Goal: Transaction & Acquisition: Register for event/course

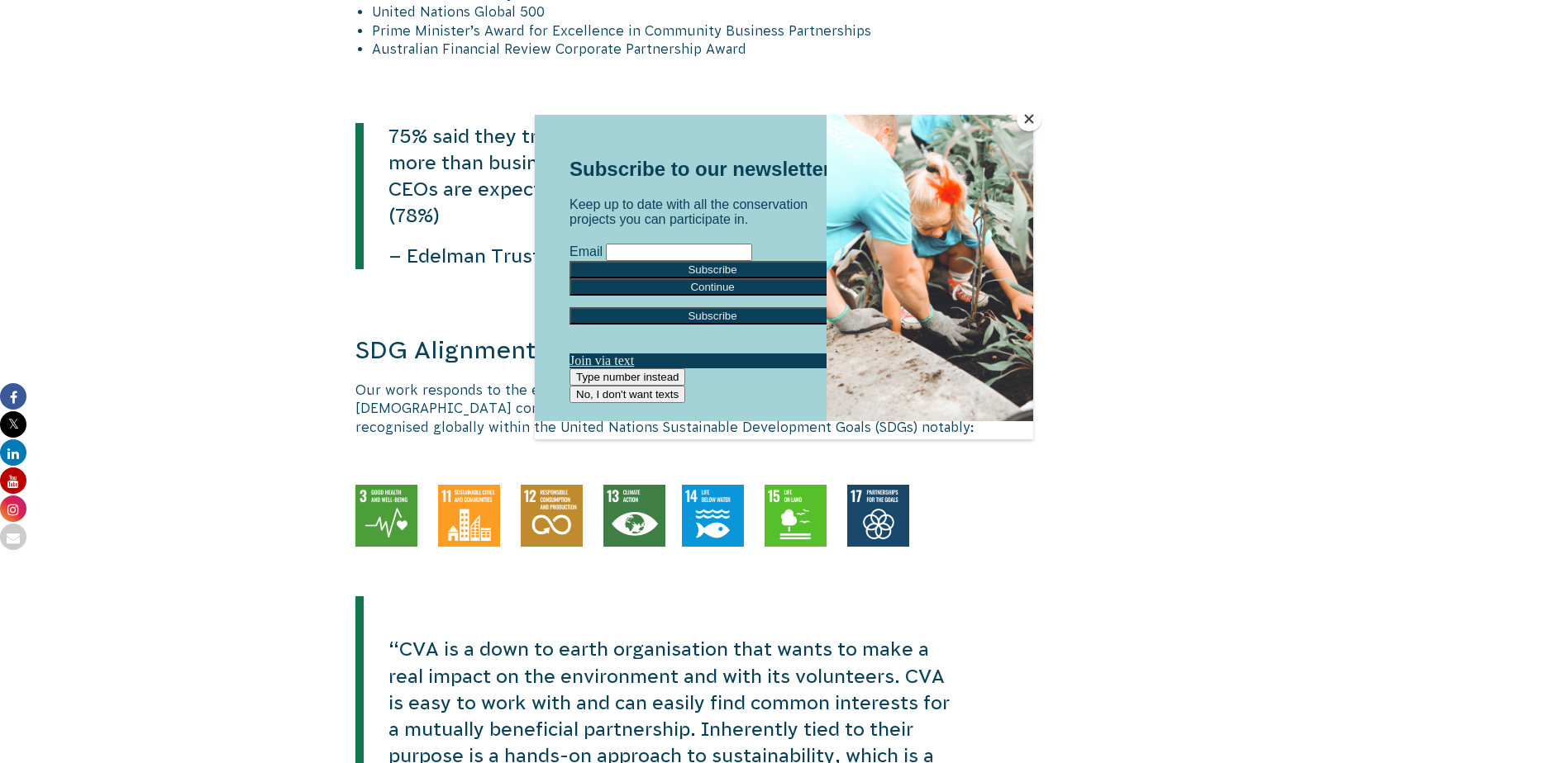
scroll to position [2079, 0]
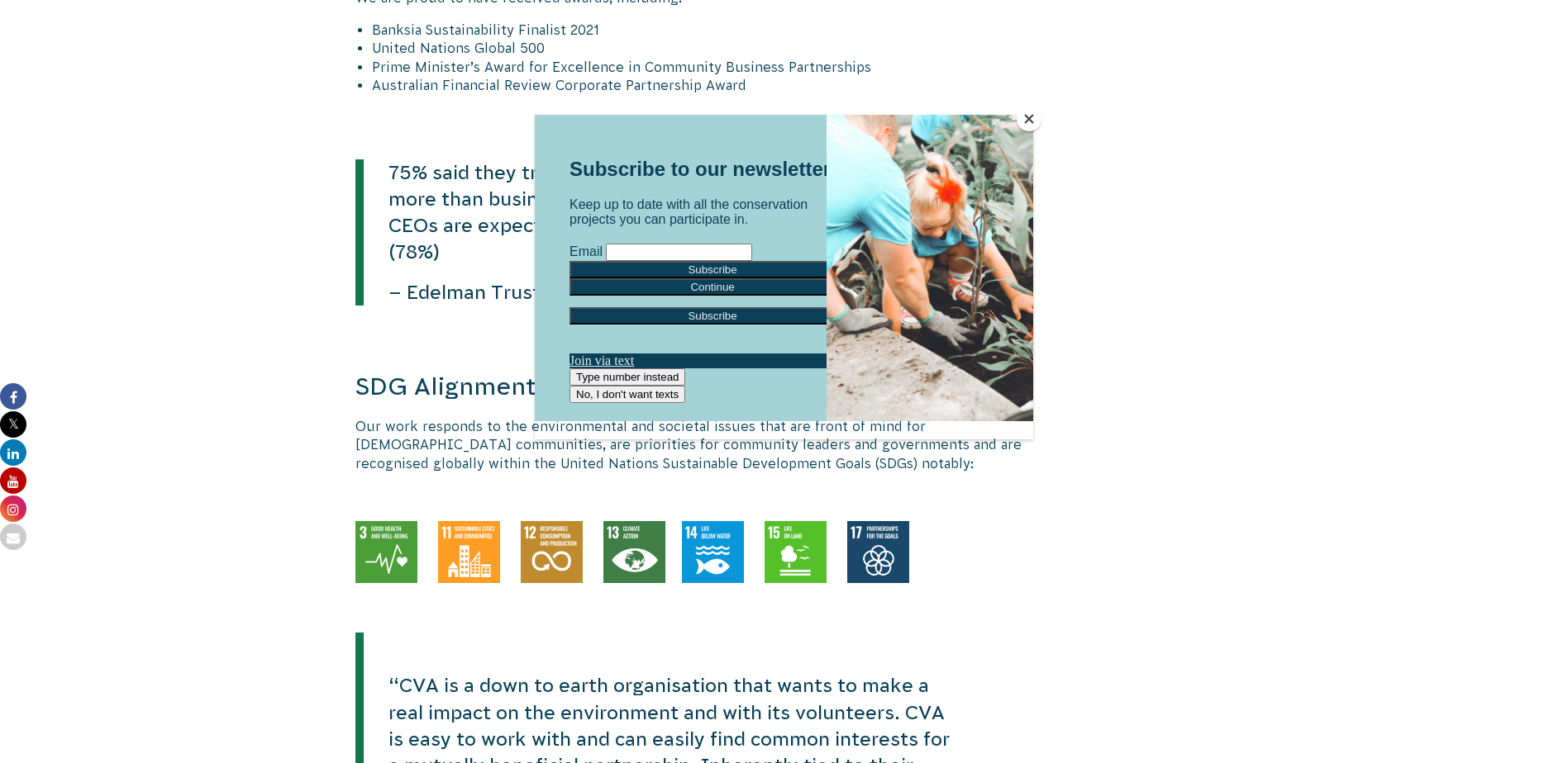
click at [1566, 409] on div at bounding box center [784, 381] width 1568 height 763
click at [1326, 414] on div at bounding box center [784, 381] width 1568 height 763
click at [1024, 120] on button "Close" at bounding box center [1028, 118] width 24 height 24
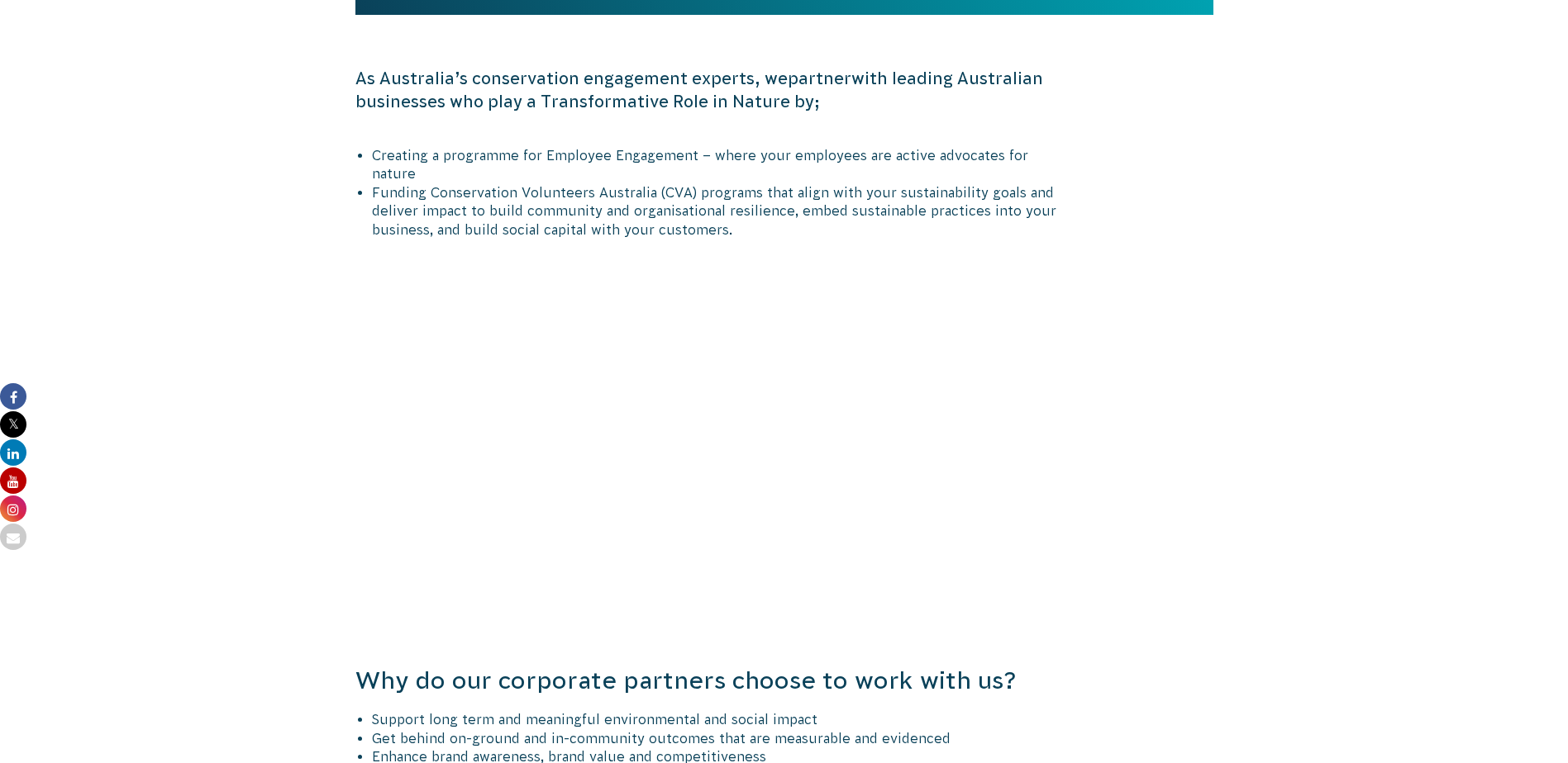
scroll to position [0, 0]
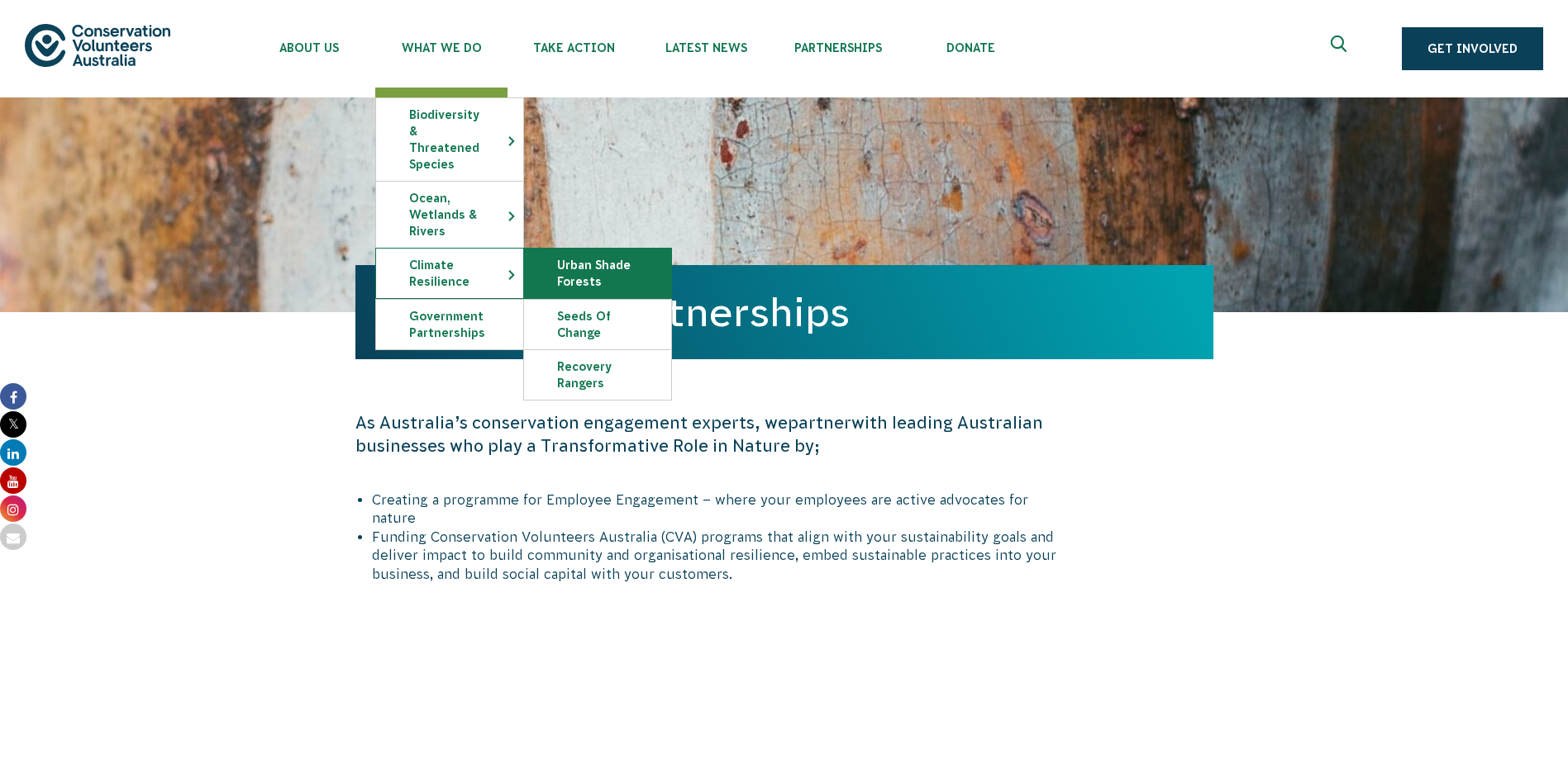
click at [562, 259] on link "Urban Shade Forests" at bounding box center [597, 273] width 147 height 50
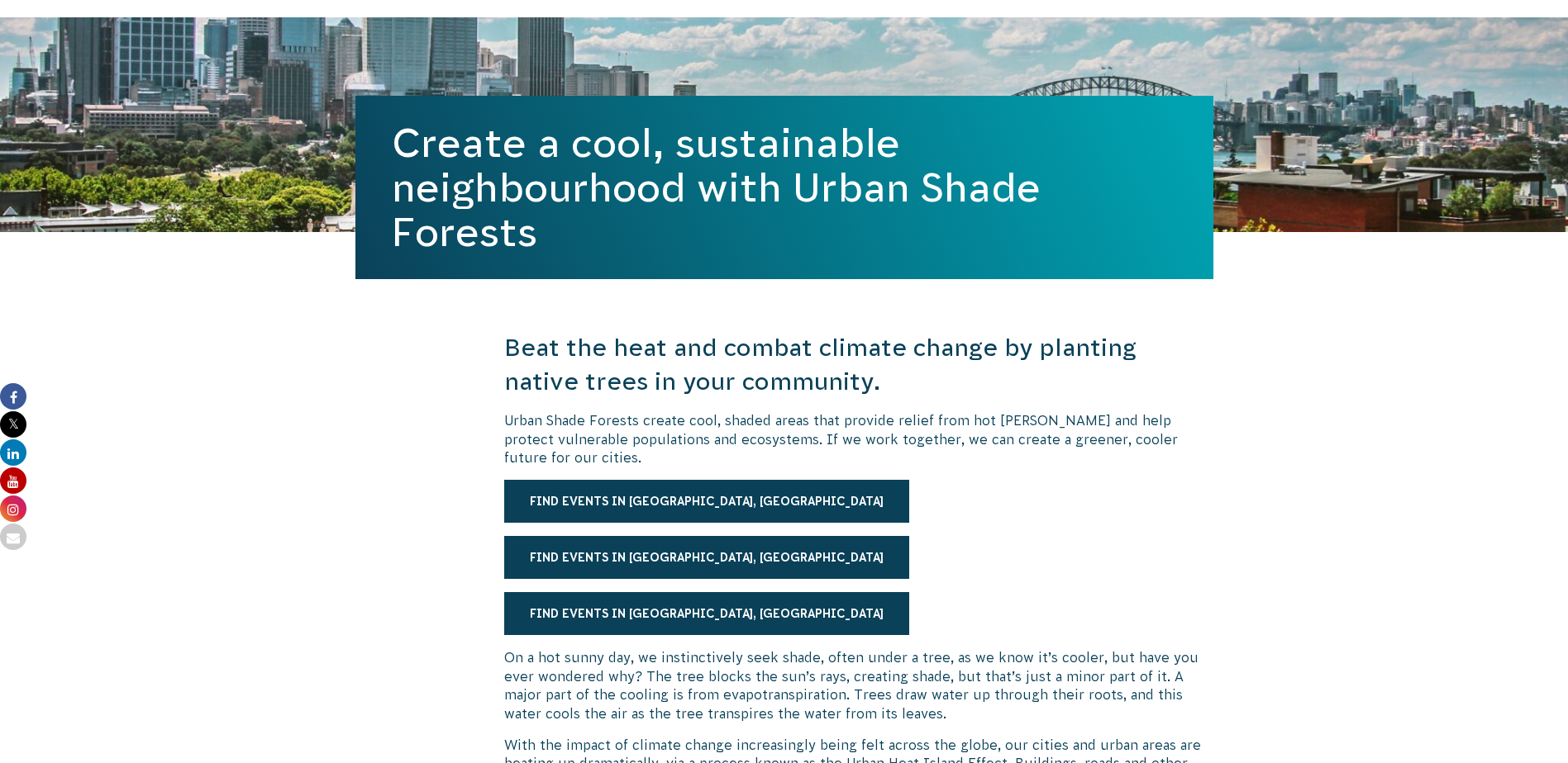
scroll to position [83, 0]
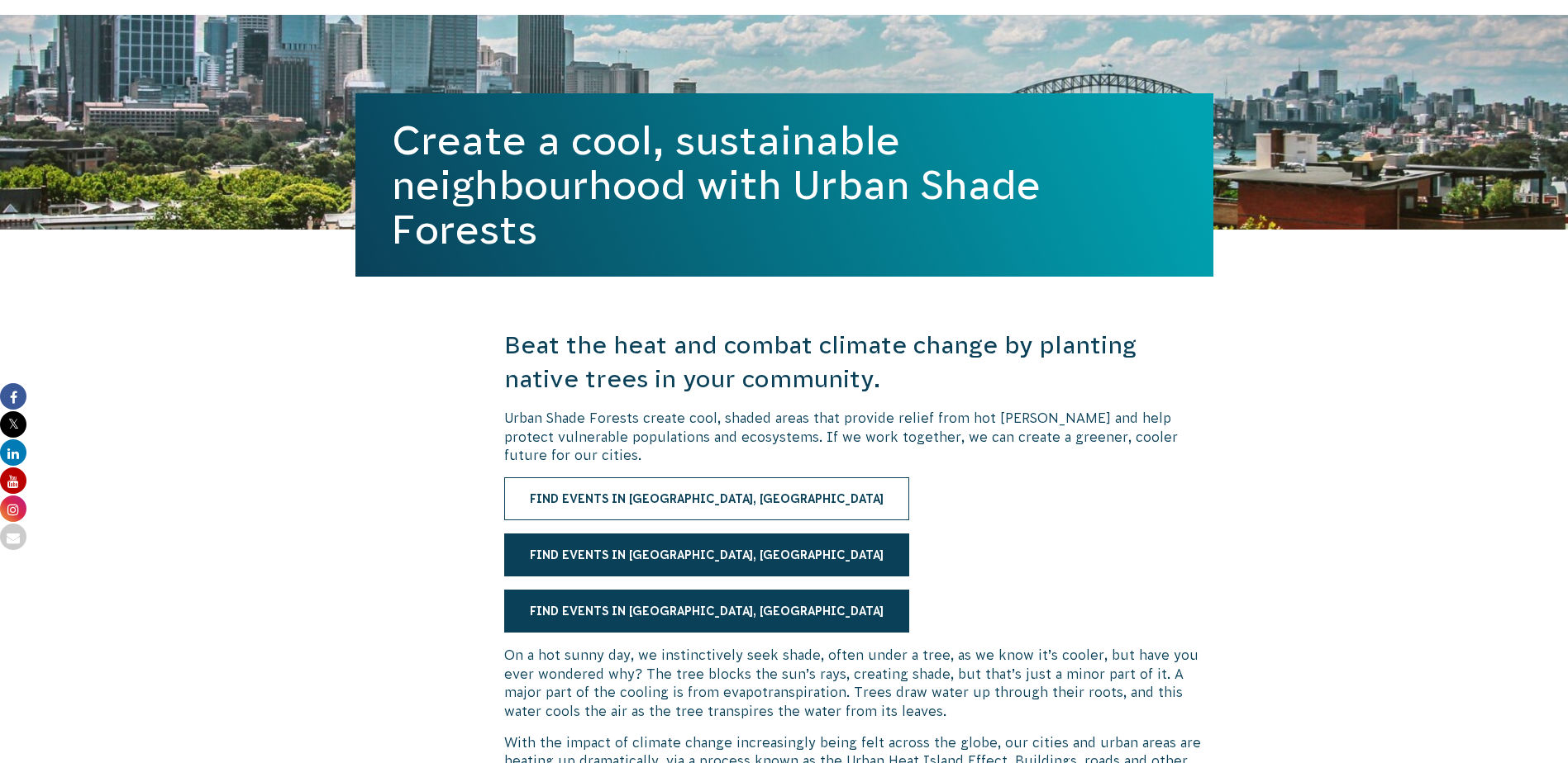
click at [652, 503] on link "Find events in [GEOGRAPHIC_DATA], [GEOGRAPHIC_DATA]" at bounding box center [707, 499] width 405 height 43
